Goal: Book appointment/travel/reservation

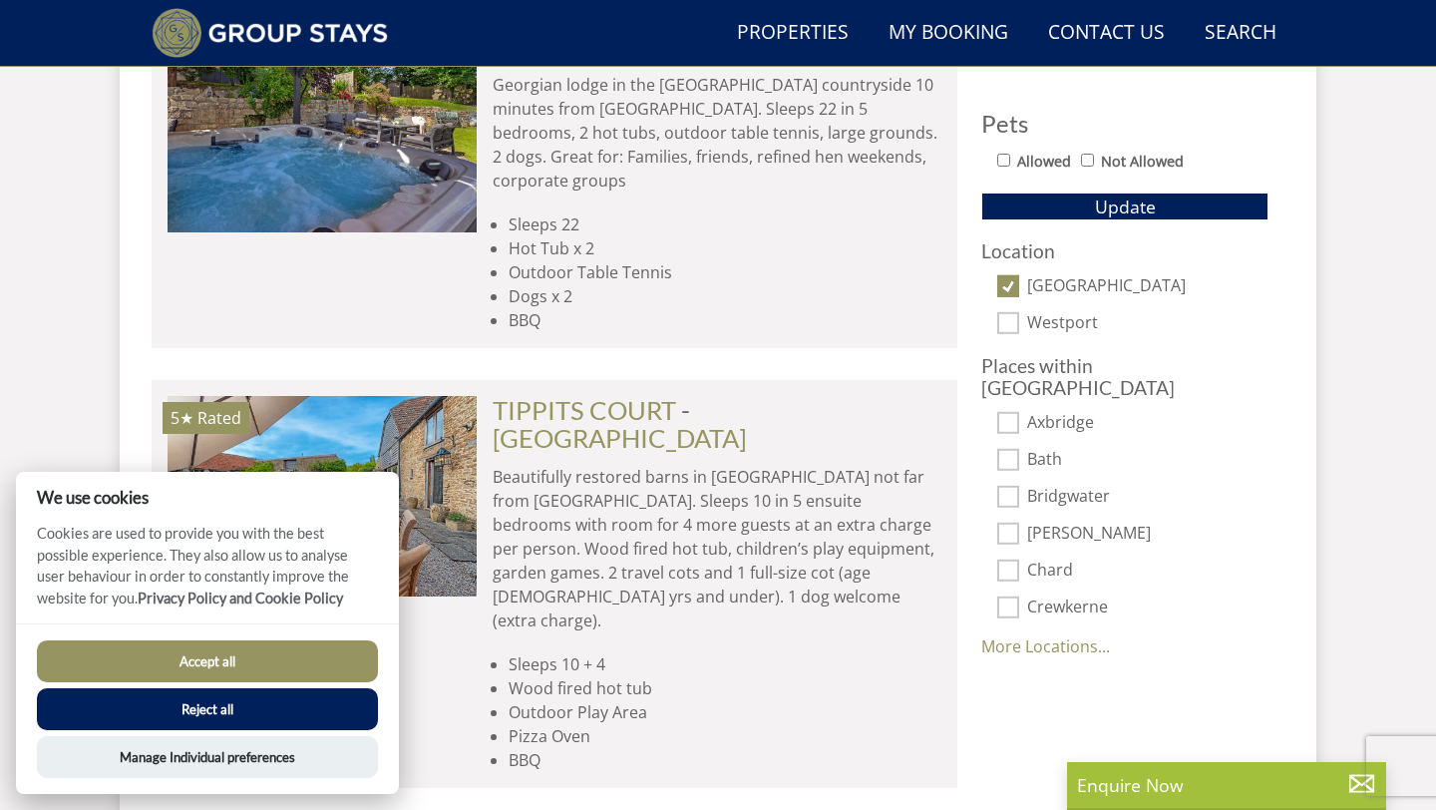
scroll to position [1299, 0]
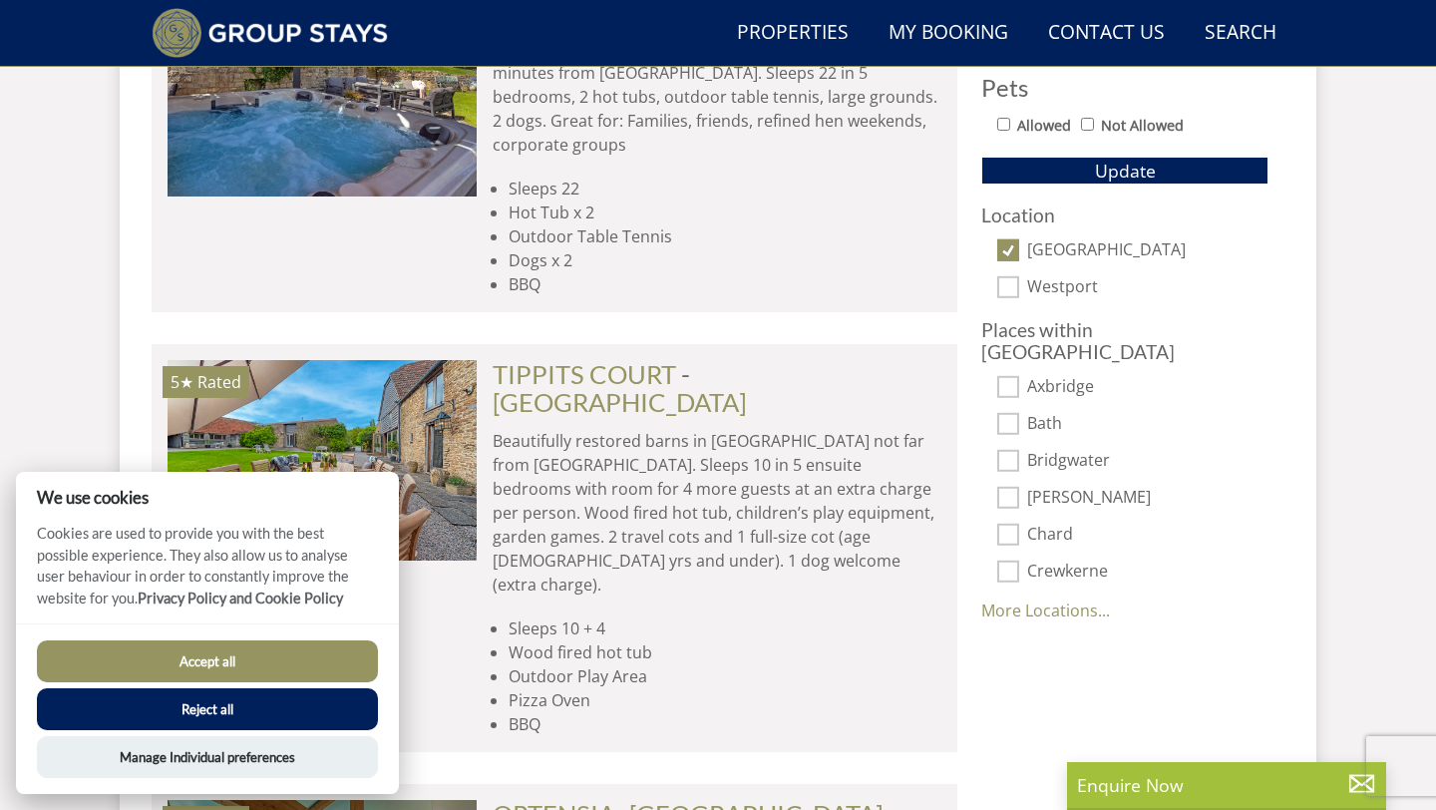
click at [225, 651] on button "Accept all" at bounding box center [207, 661] width 341 height 42
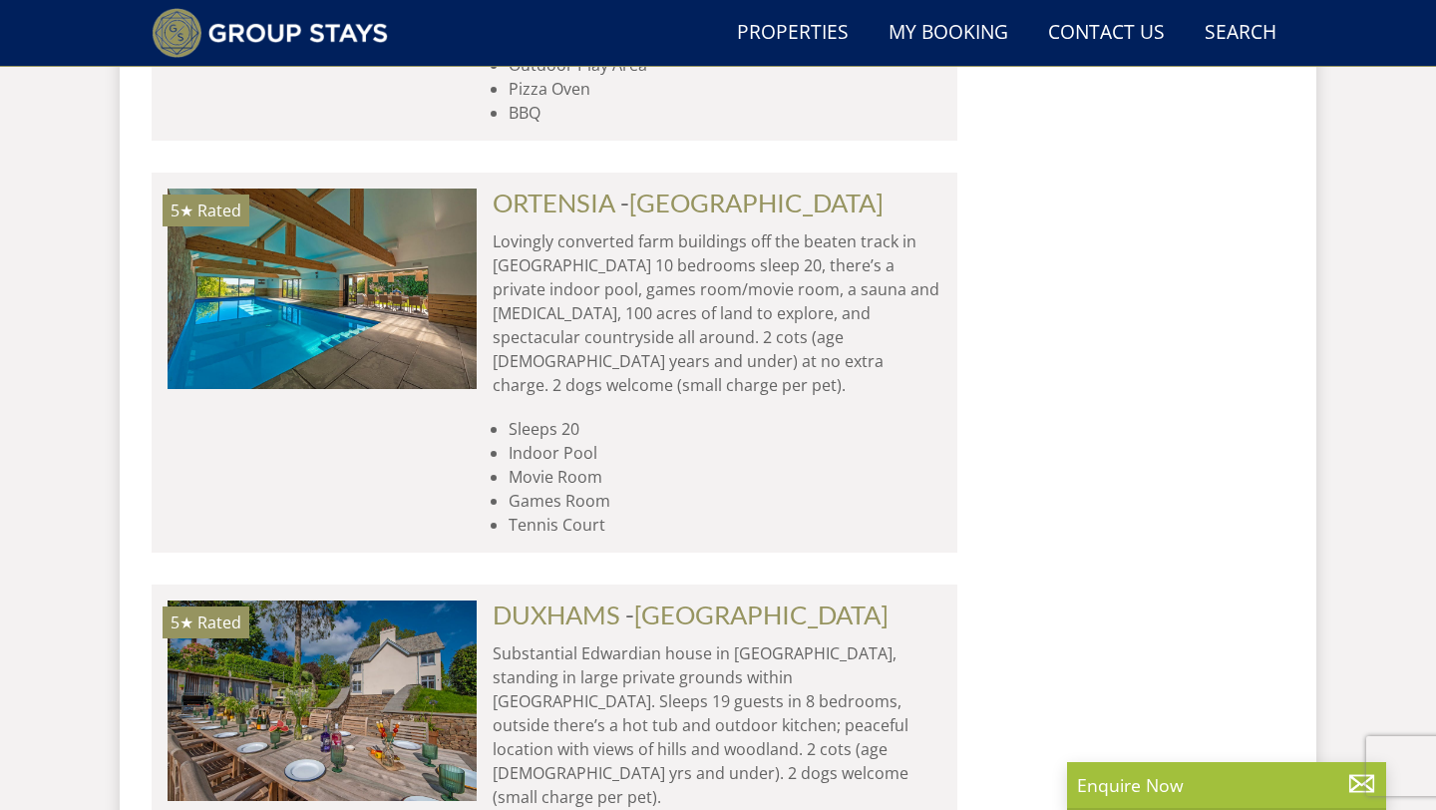
scroll to position [1992, 0]
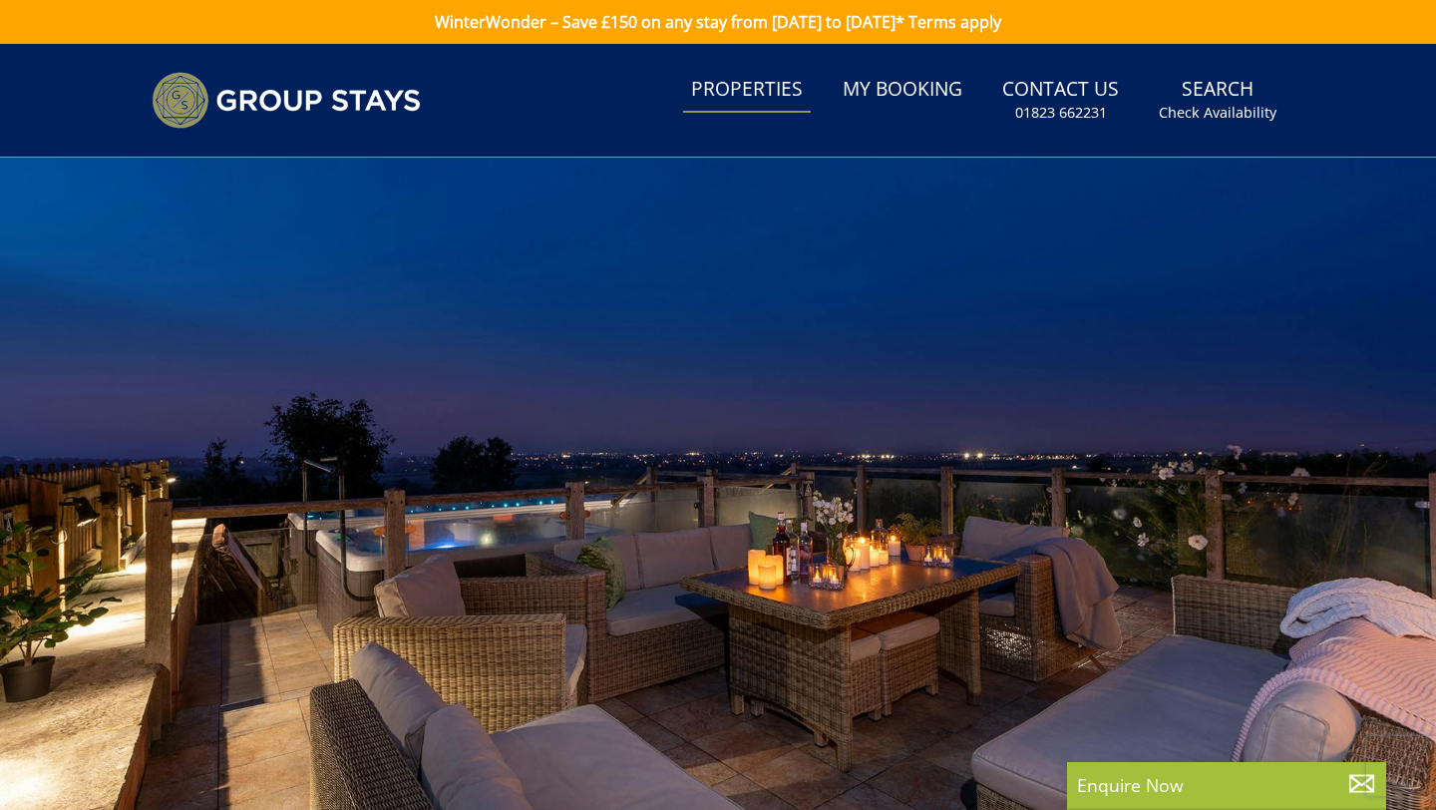
click at [808, 85] on link "Properties" at bounding box center [747, 90] width 128 height 45
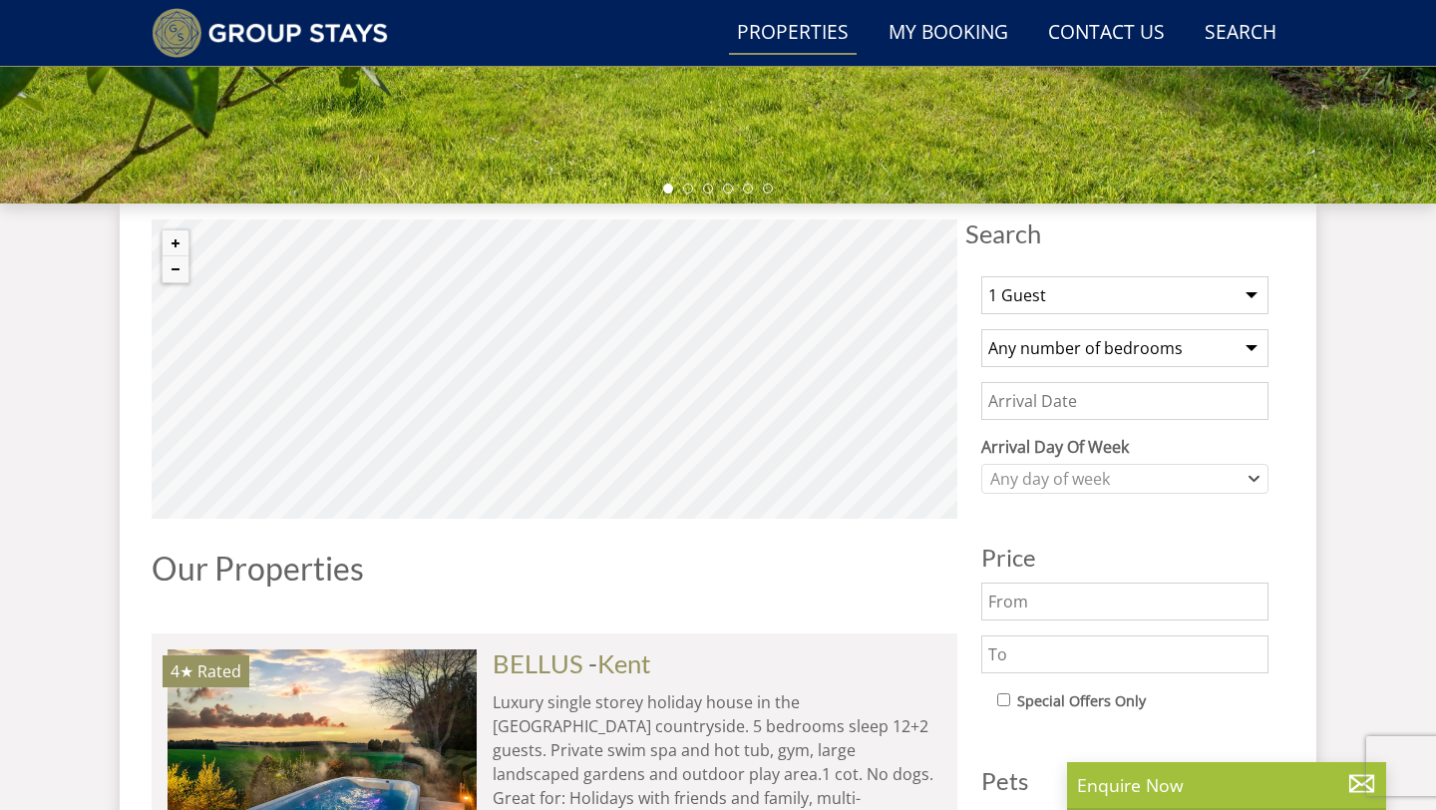
scroll to position [596, 0]
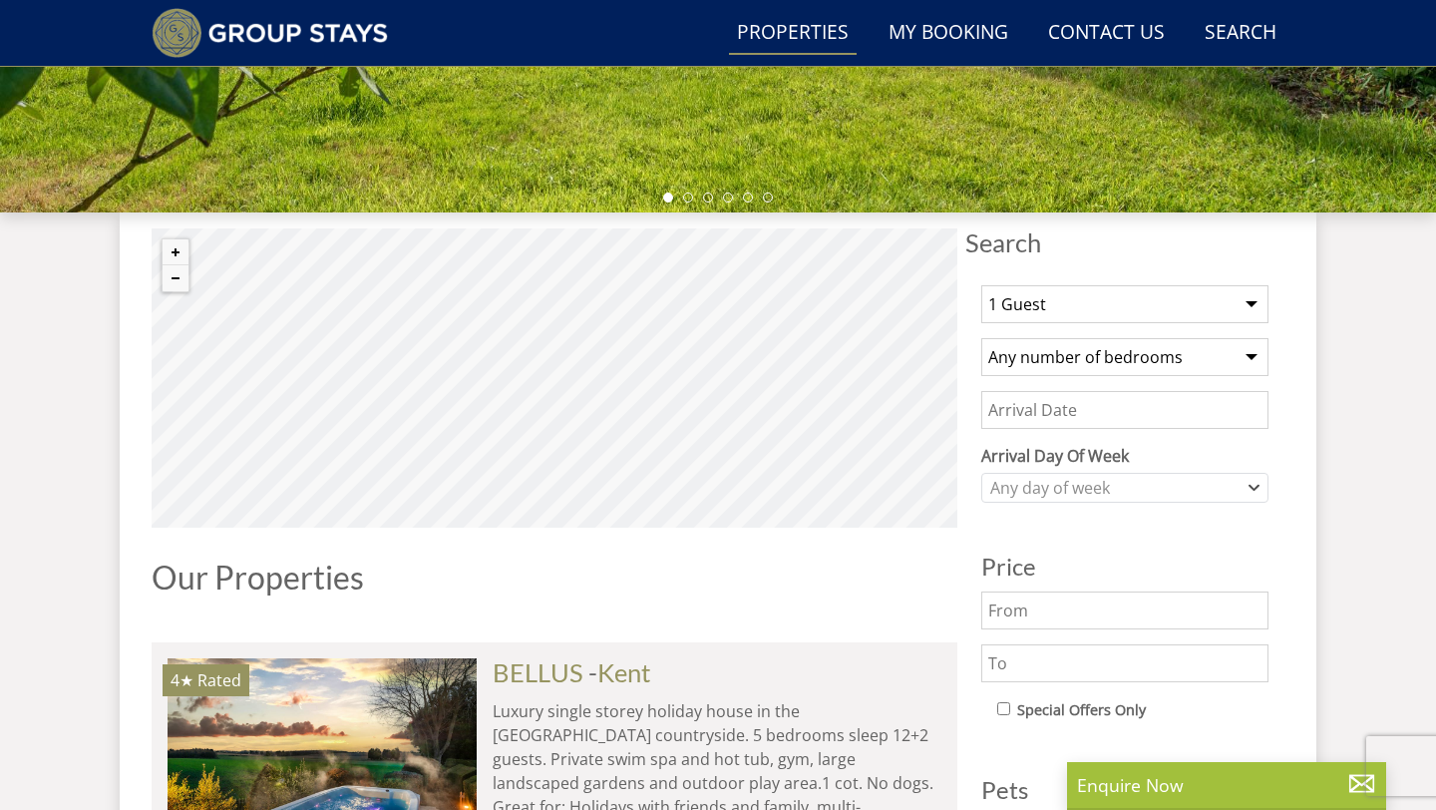
click at [1250, 302] on select "1 Guest 2 Guests 3 Guests 4 Guests 5 Guests 6 Guests 7 Guests 8 Guests 9 Guests…" at bounding box center [1124, 304] width 287 height 38
select select "15"
click at [981, 285] on select "1 Guest 2 Guests 3 Guests 4 Guests 5 Guests 6 Guests 7 Guests 8 Guests 9 Guests…" at bounding box center [1124, 304] width 287 height 38
click at [1220, 363] on select "Any number of bedrooms 4 Bedrooms 5 Bedrooms 6 Bedrooms 7 Bedrooms 8 Bedrooms 9…" at bounding box center [1124, 357] width 287 height 38
select select "15"
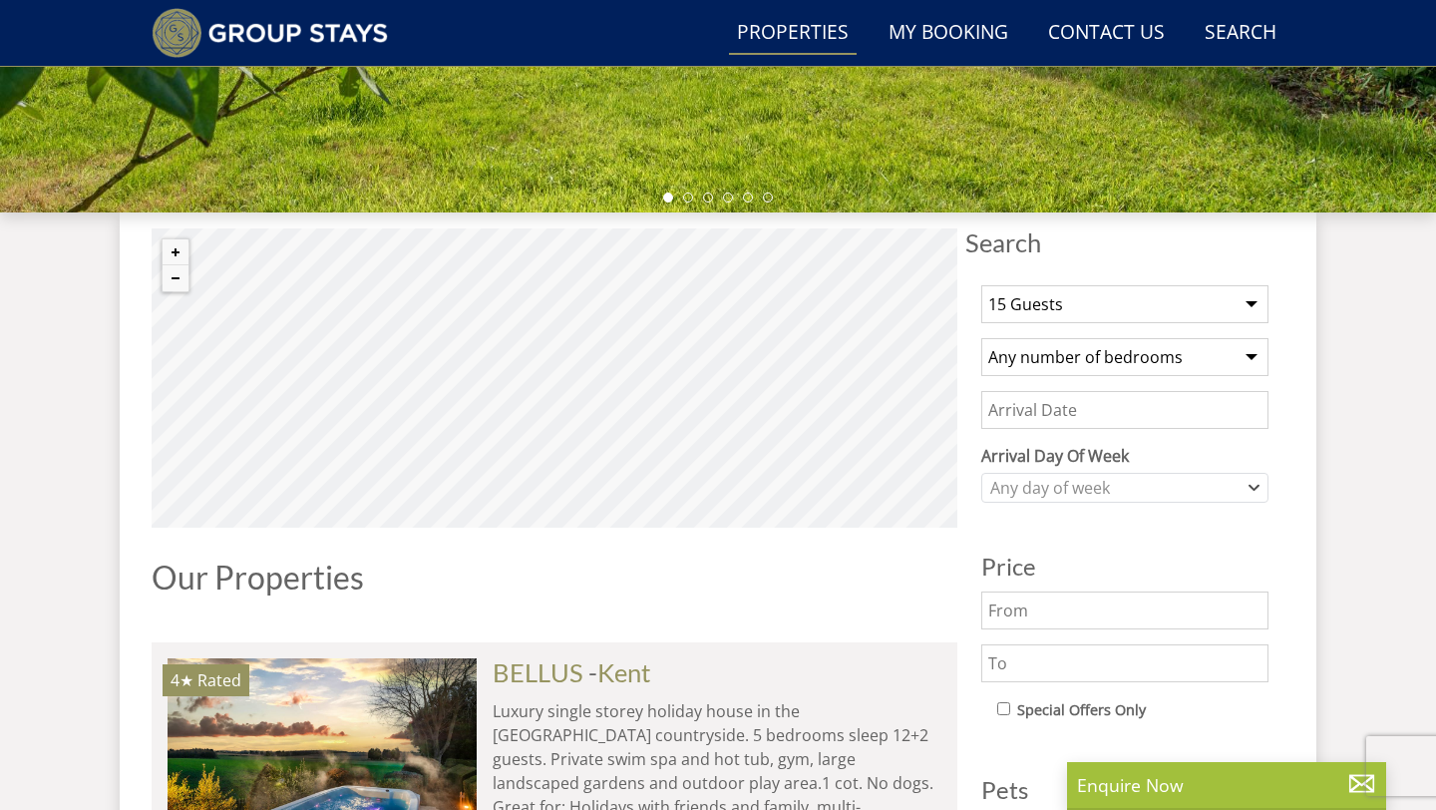
click at [981, 338] on select "Any number of bedrooms 4 Bedrooms 5 Bedrooms 6 Bedrooms 7 Bedrooms 8 Bedrooms 9…" at bounding box center [1124, 357] width 287 height 38
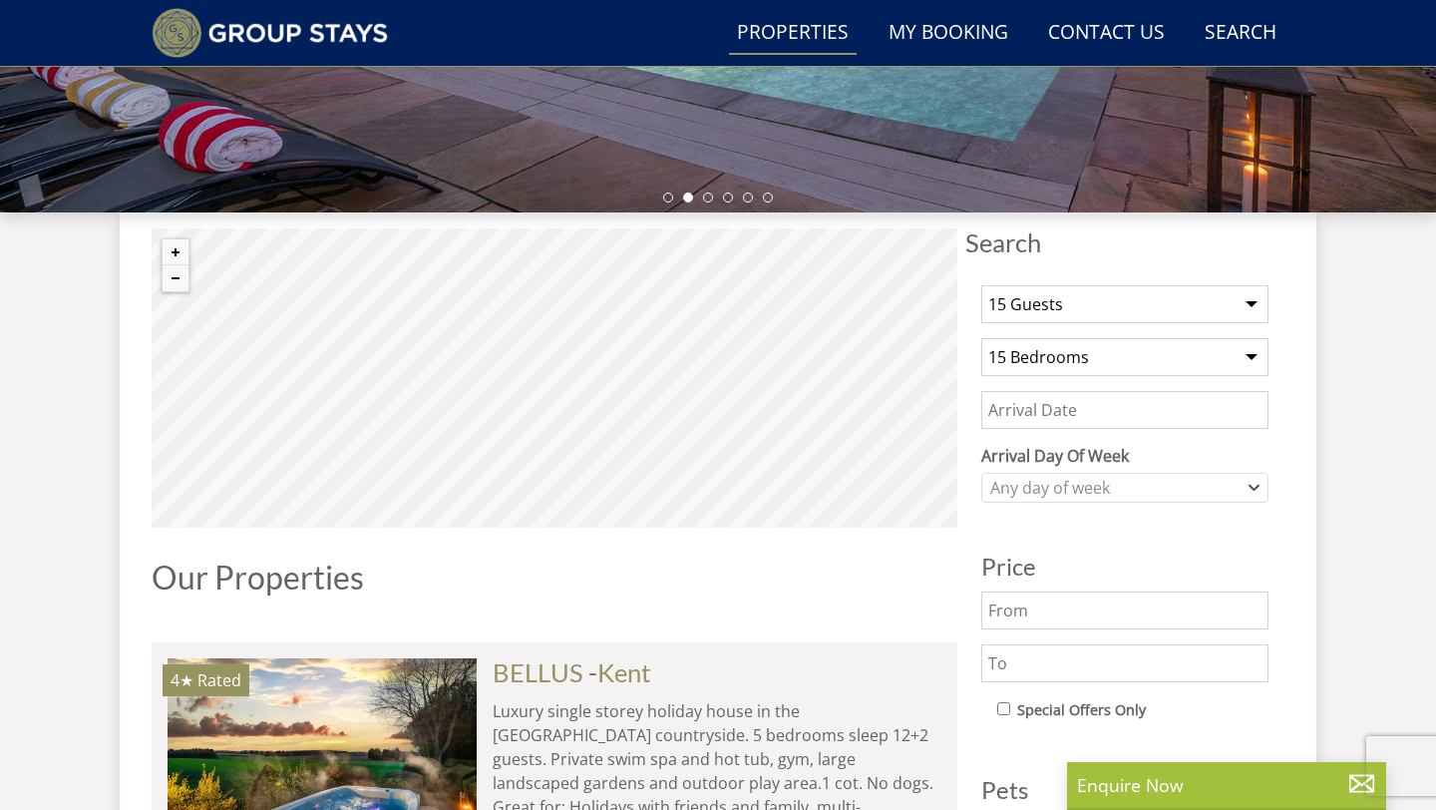
click at [1093, 419] on input "Date" at bounding box center [1124, 410] width 287 height 38
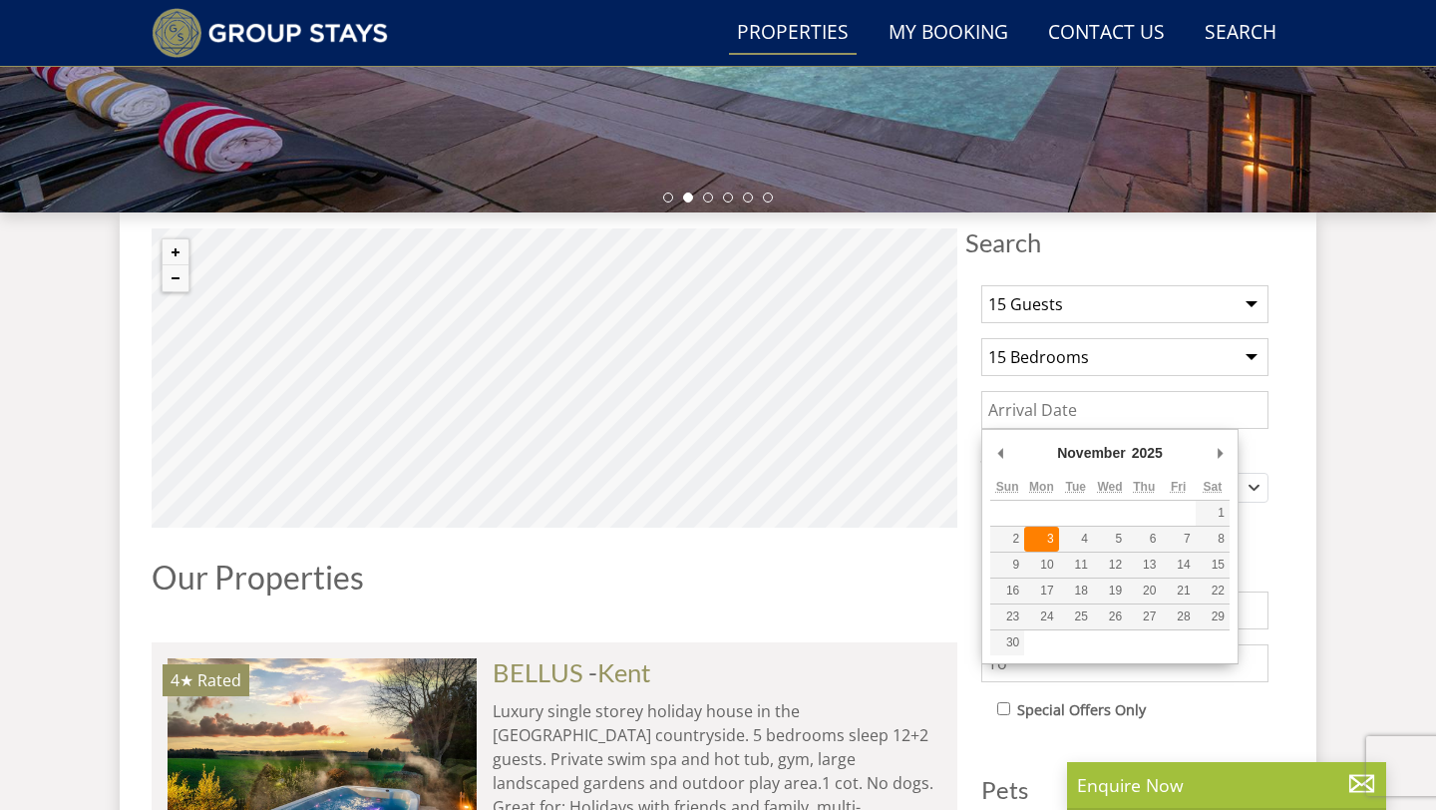
type input "[DATE]"
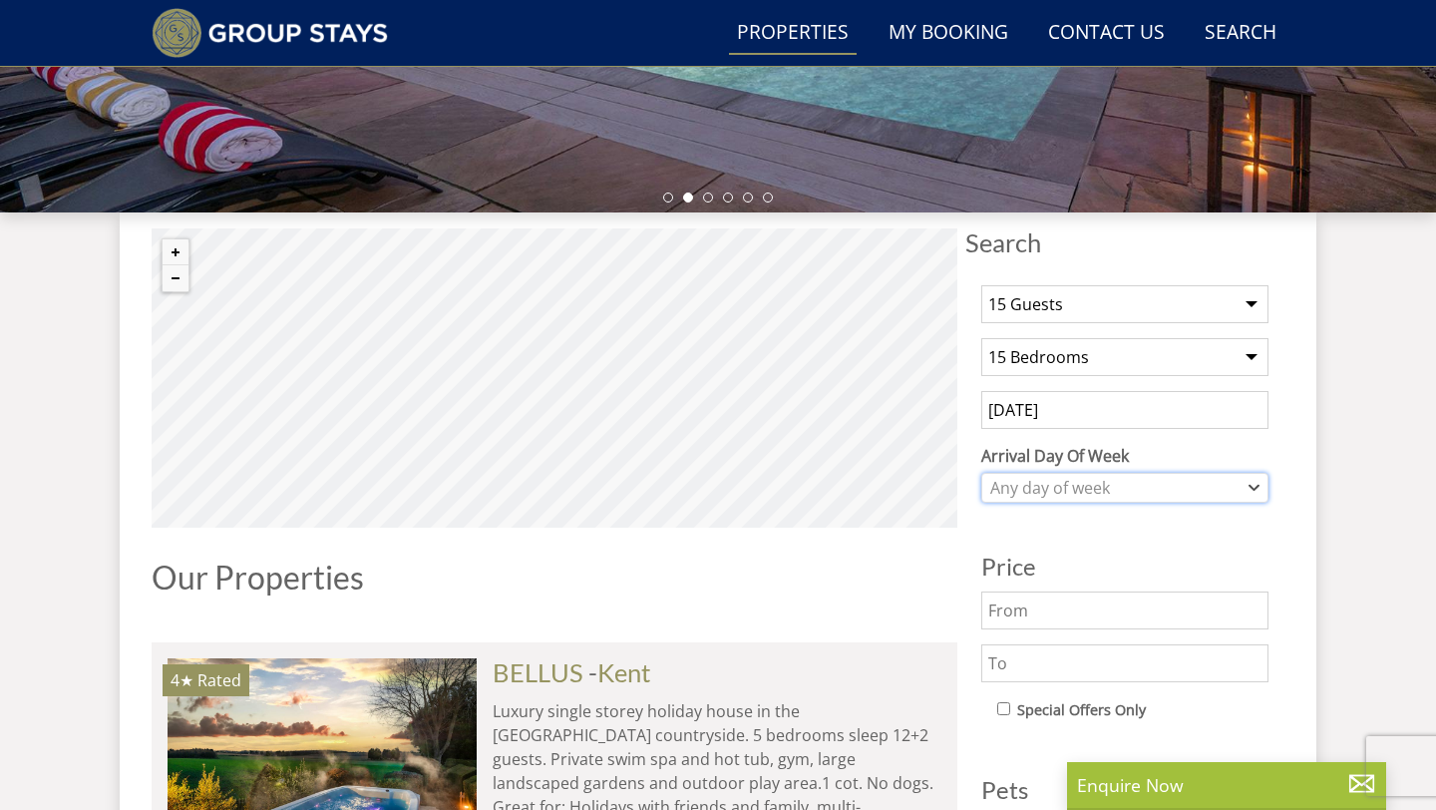
click at [1045, 494] on div "Any day of week" at bounding box center [1114, 488] width 258 height 22
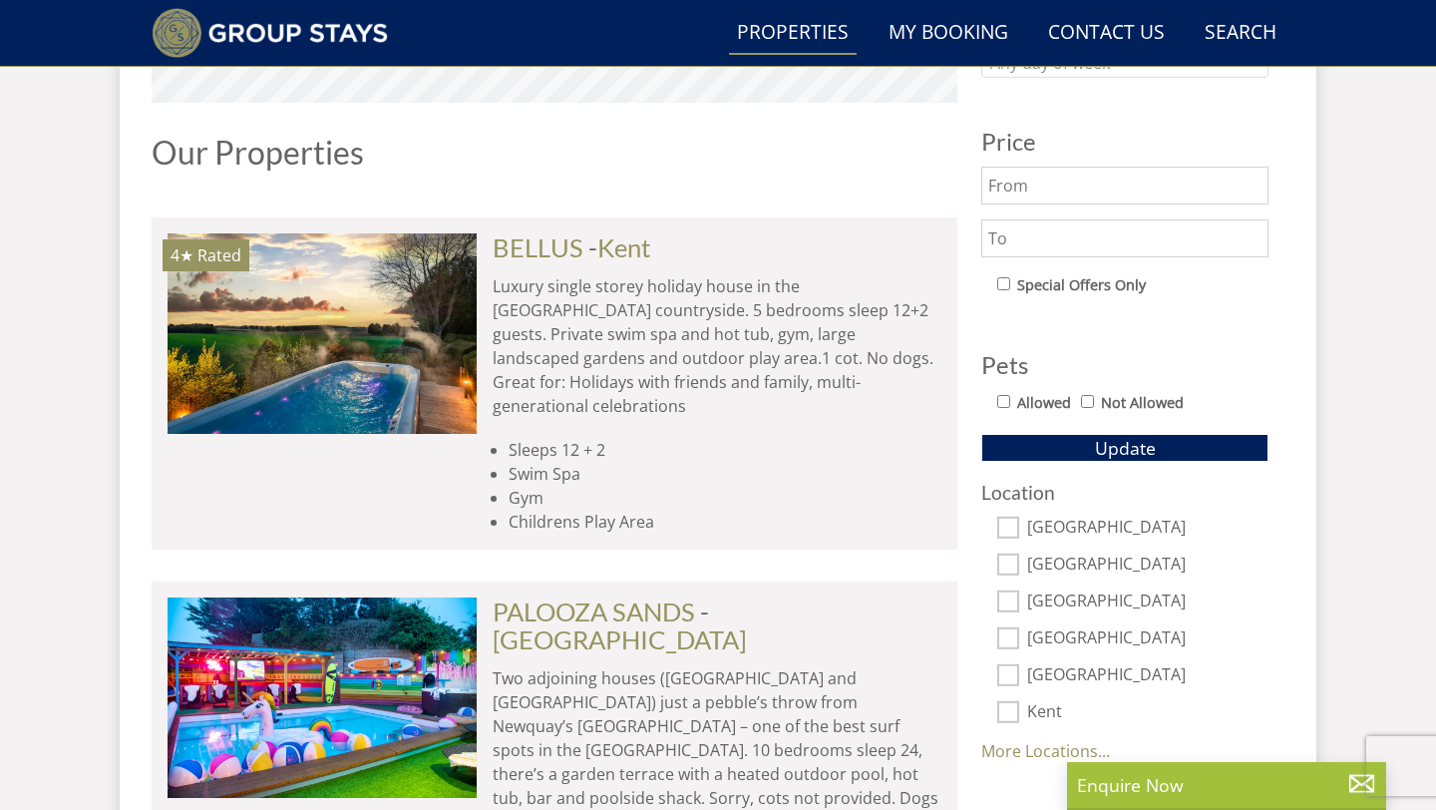
scroll to position [1026, 0]
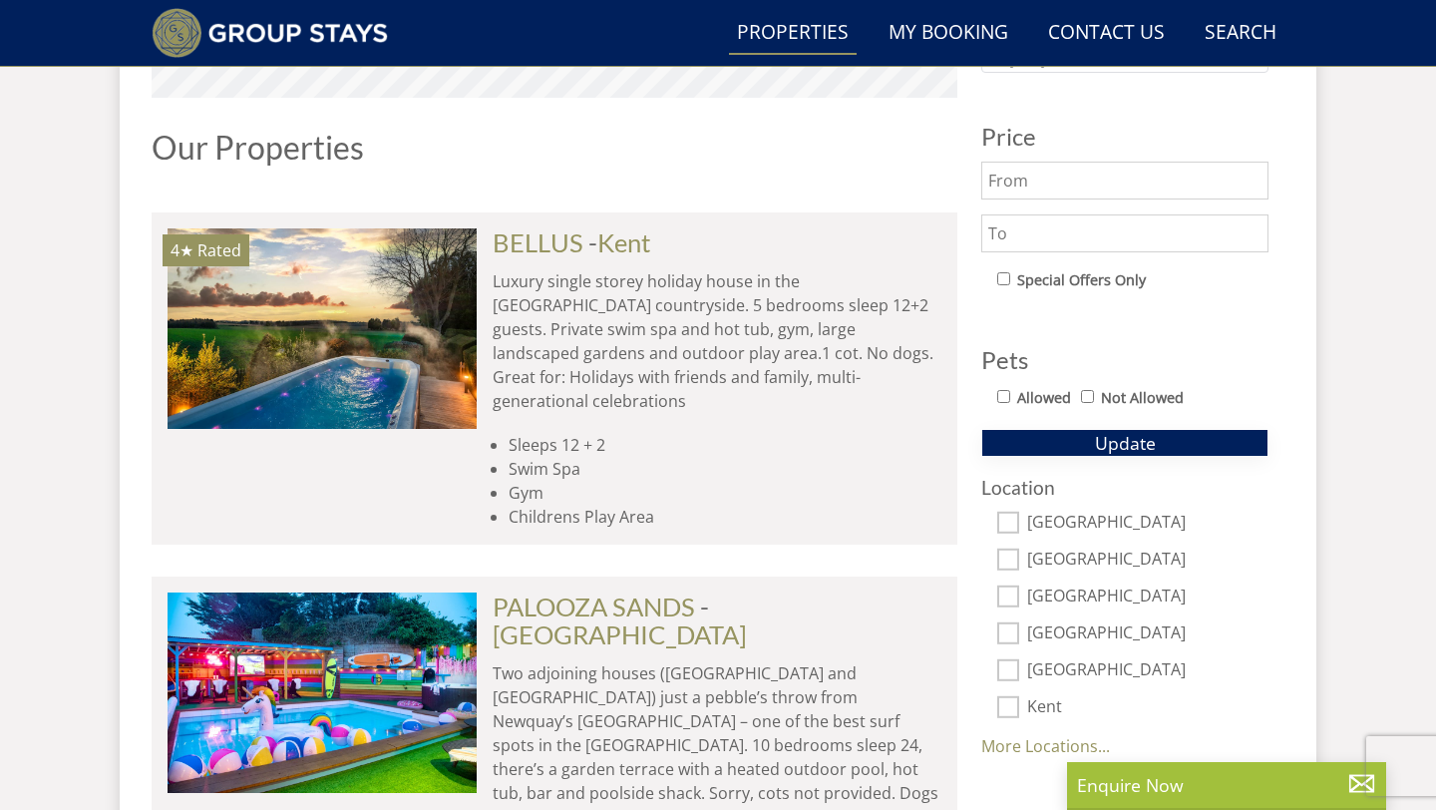
click at [1098, 447] on span "Update" at bounding box center [1125, 443] width 61 height 24
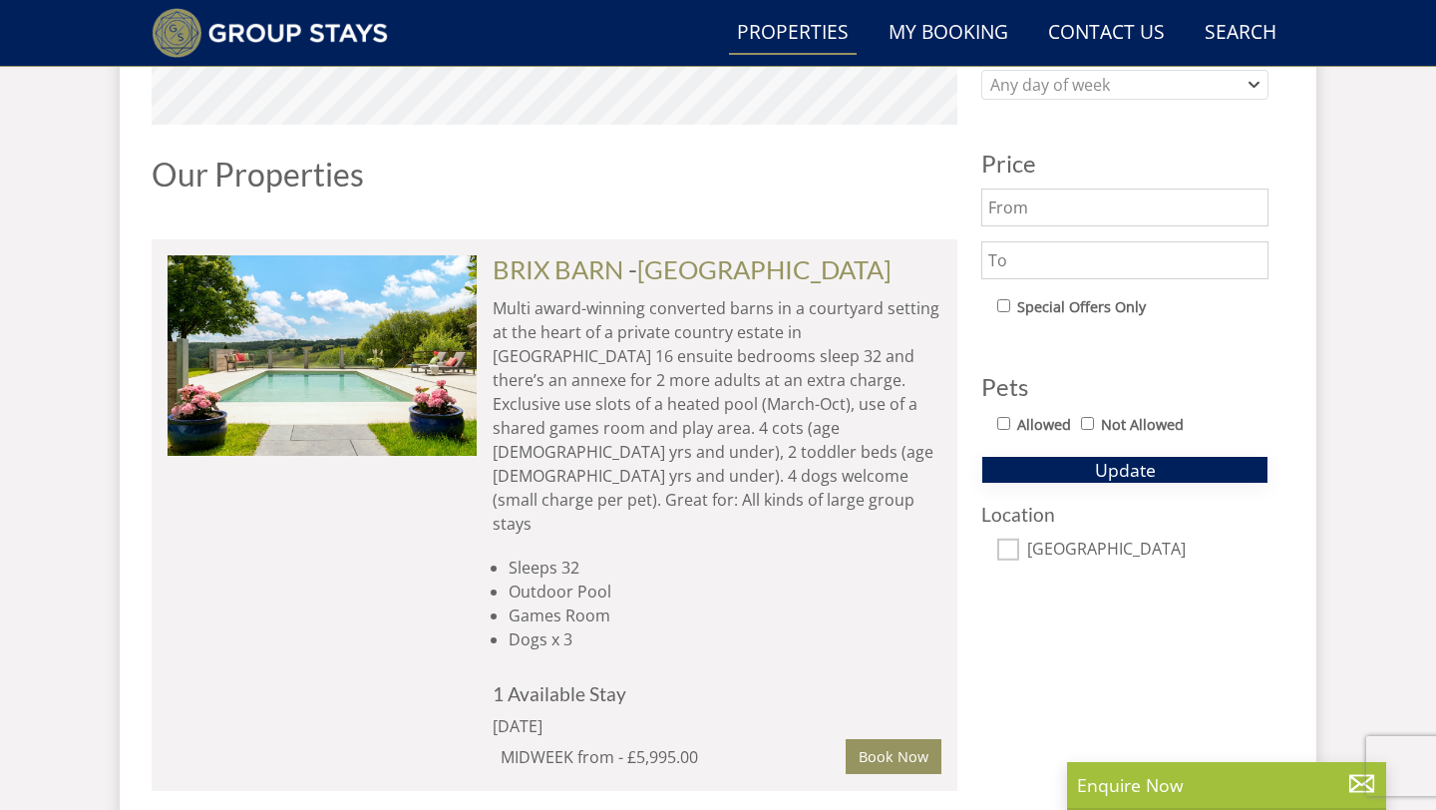
scroll to position [1003, 0]
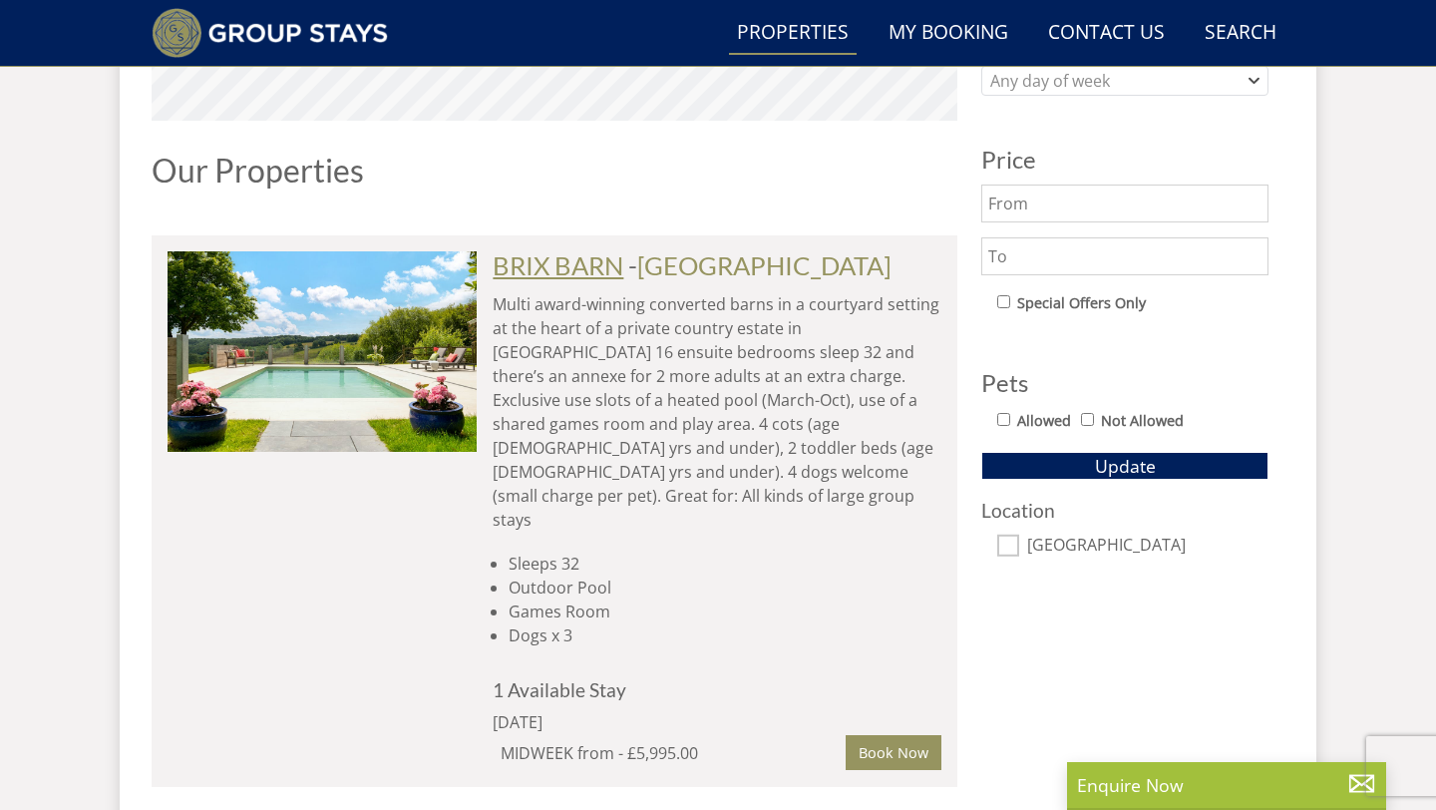
click at [576, 258] on link "BRIX BARN" at bounding box center [558, 265] width 131 height 30
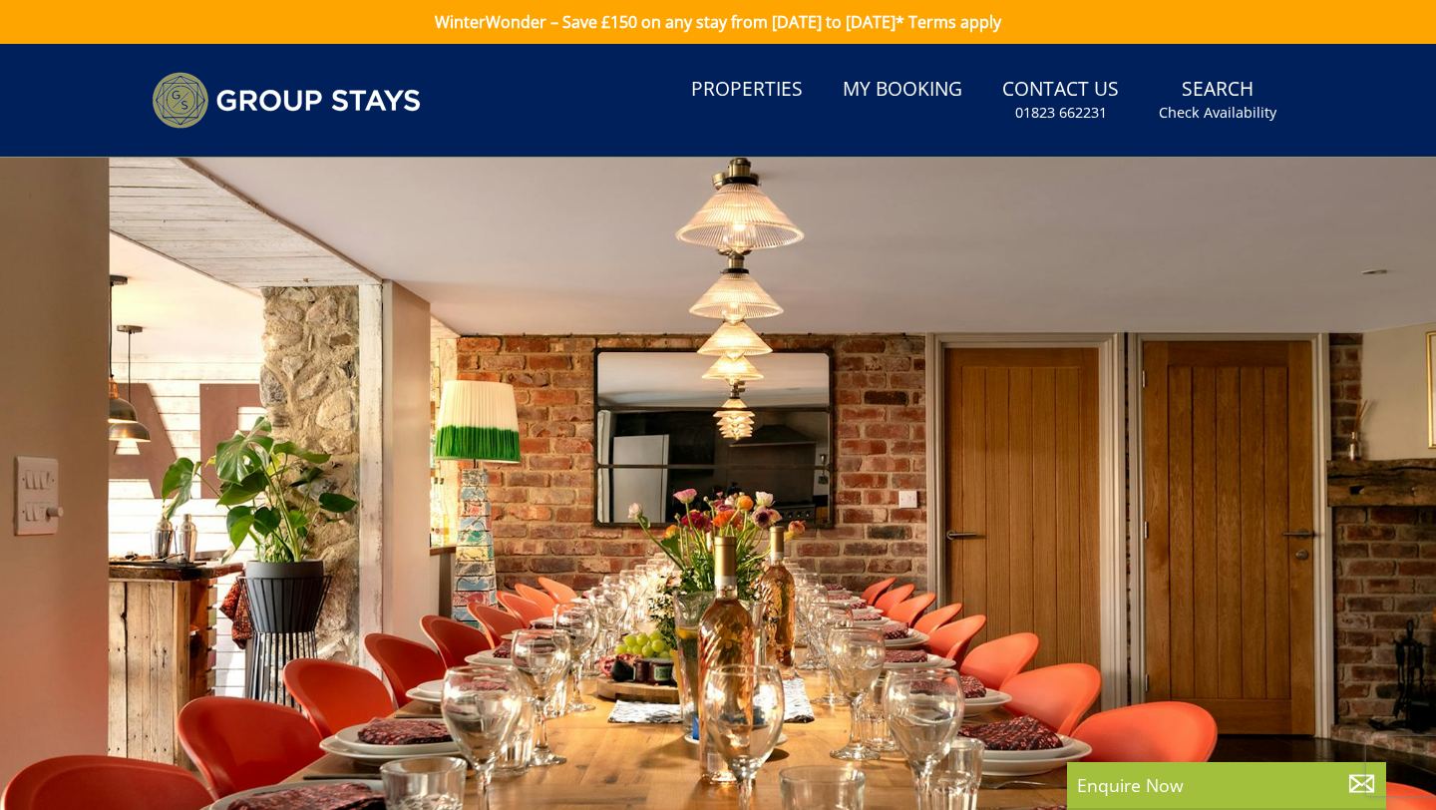
select select "15"
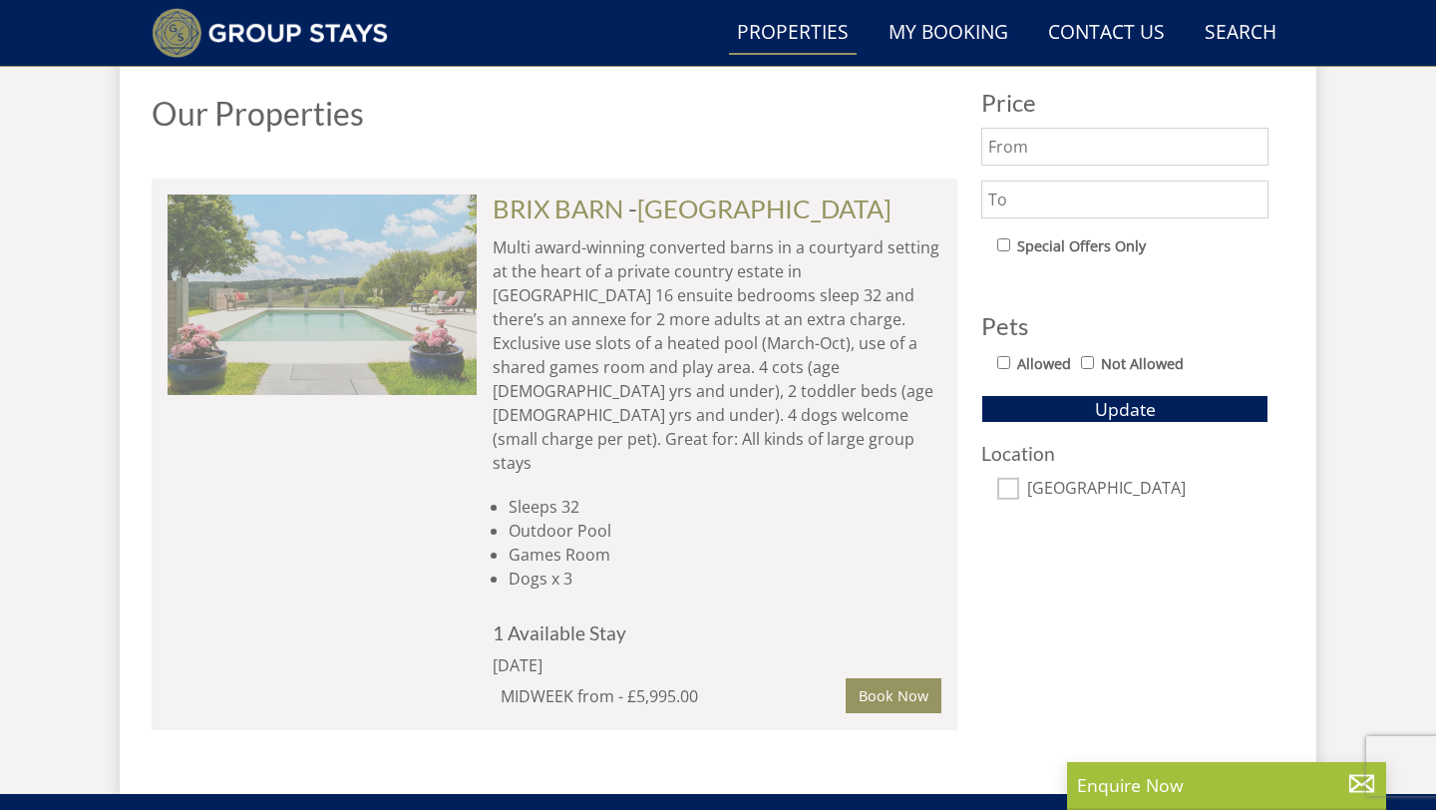
scroll to position [916, 0]
